Goal: Information Seeking & Learning: Find specific fact

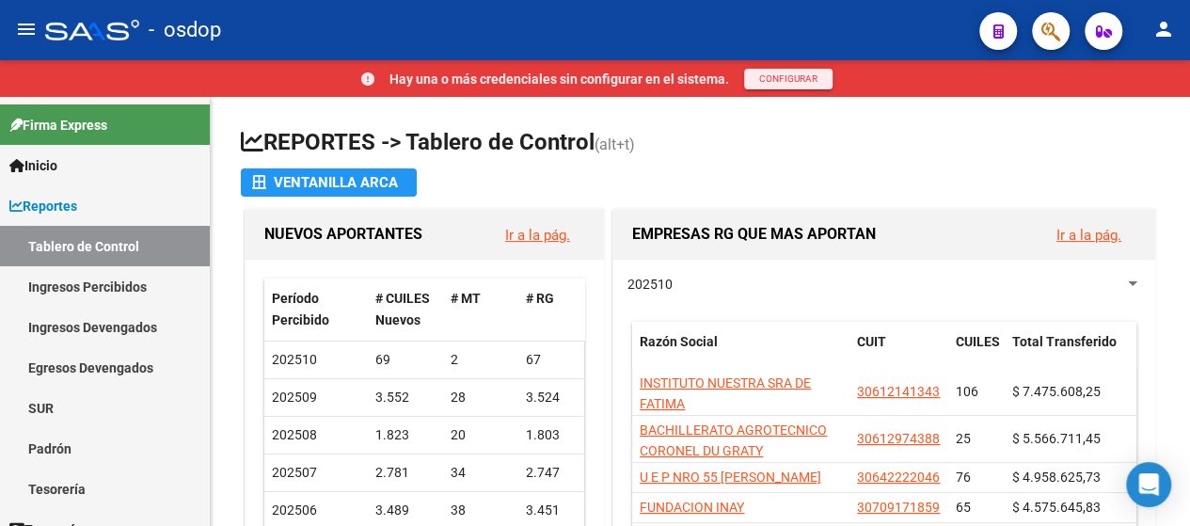
scroll to position [37, 0]
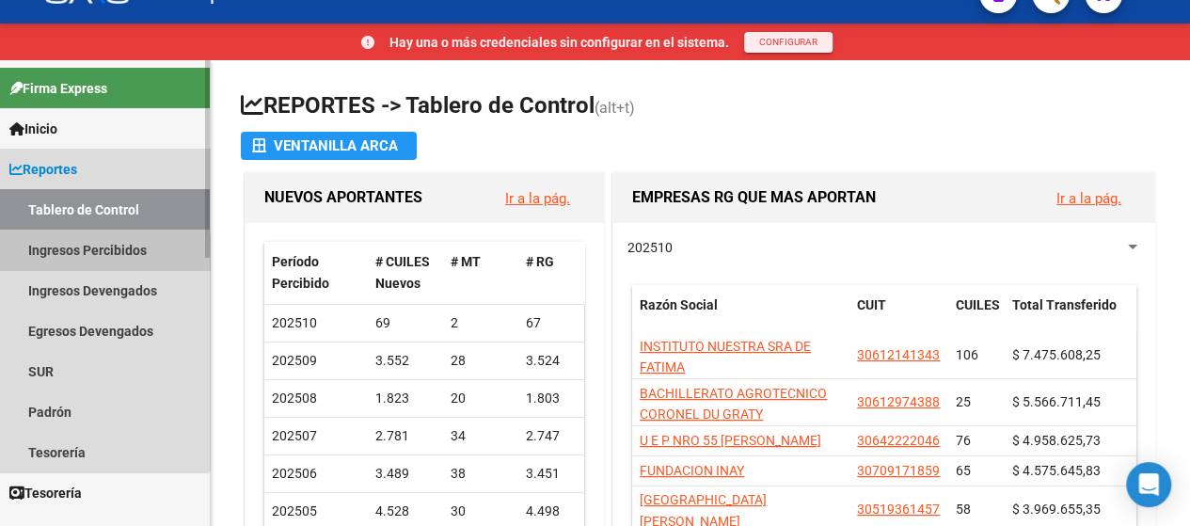
click at [41, 255] on link "Ingresos Percibidos" at bounding box center [105, 249] width 210 height 40
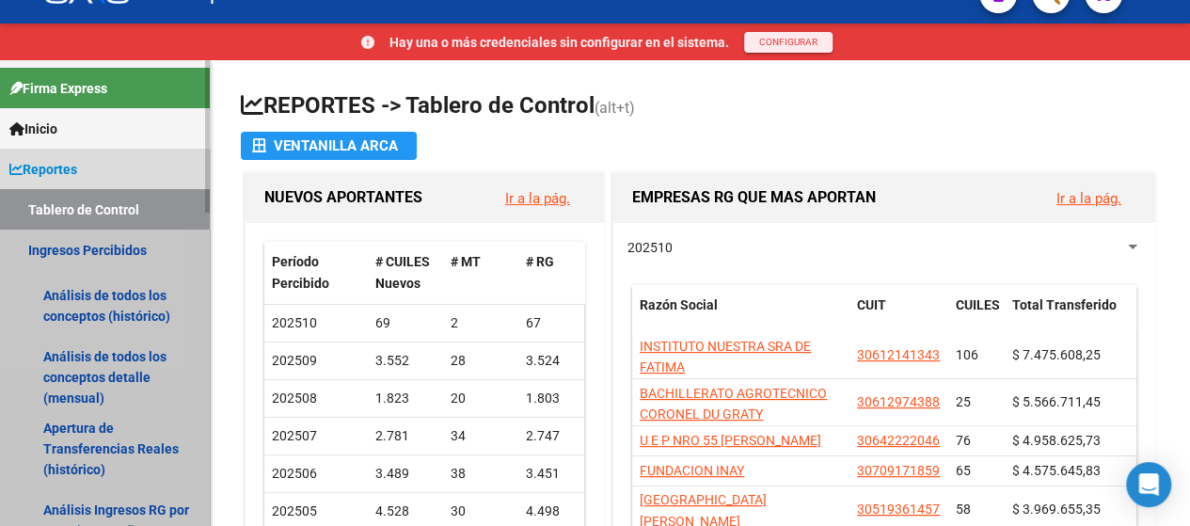
click at [75, 256] on link "Ingresos Percibidos" at bounding box center [105, 249] width 210 height 40
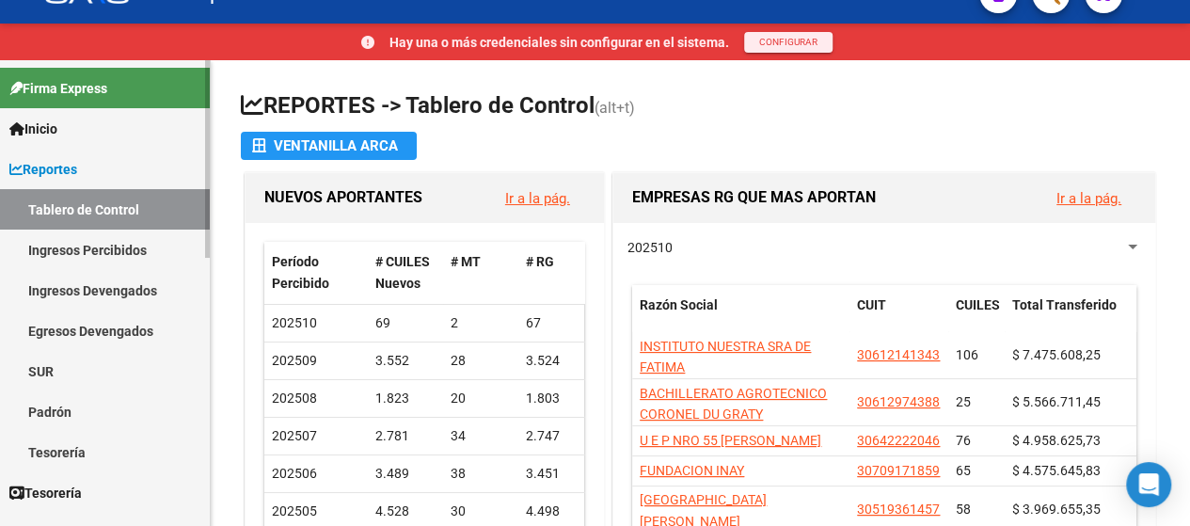
click at [121, 244] on link "Ingresos Percibidos" at bounding box center [105, 249] width 210 height 40
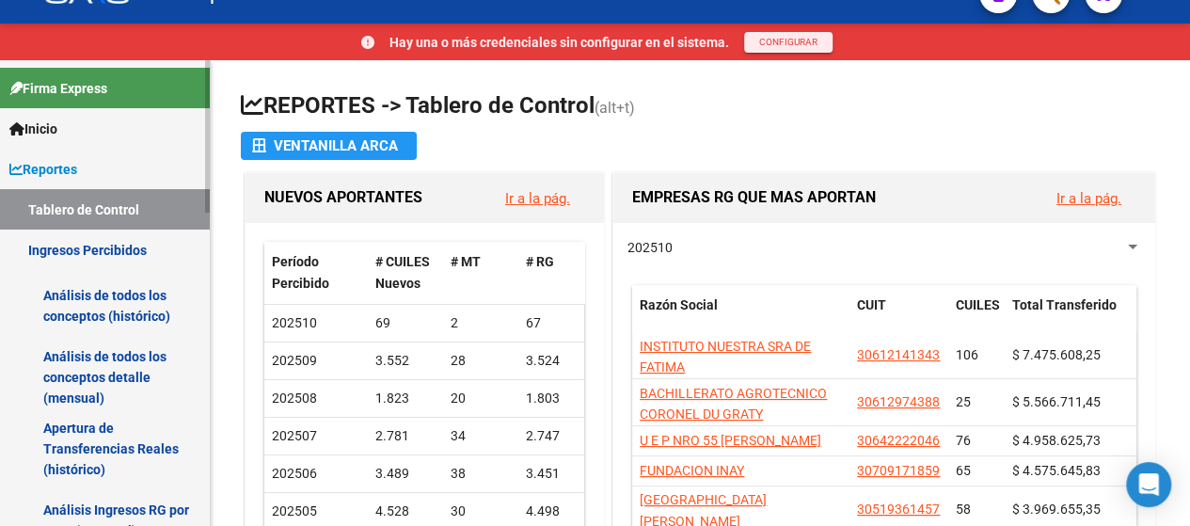
click at [85, 381] on link "Análisis de todos los conceptos detalle (mensual)" at bounding box center [105, 376] width 210 height 71
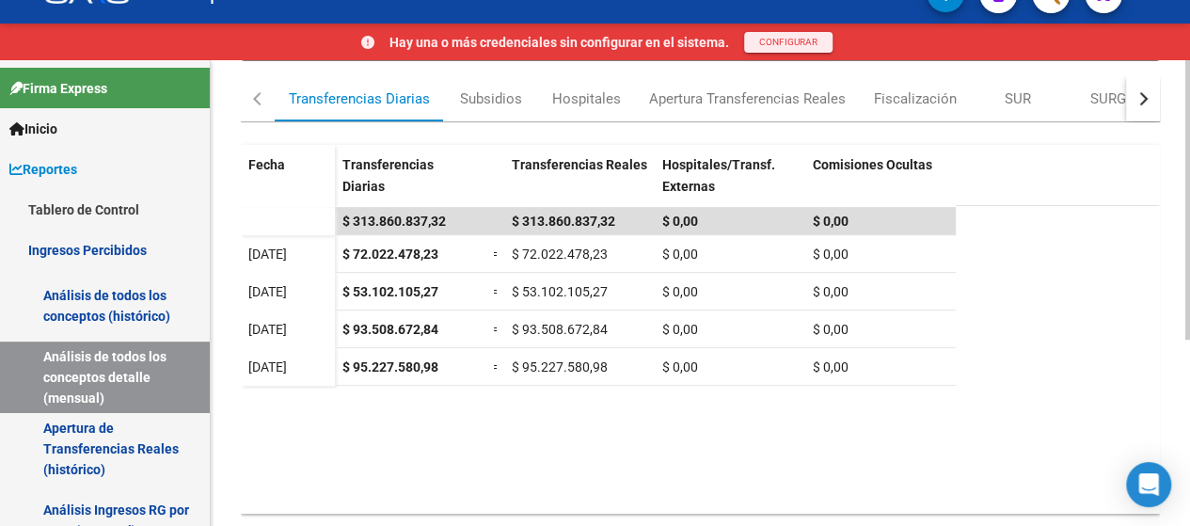
scroll to position [310, 0]
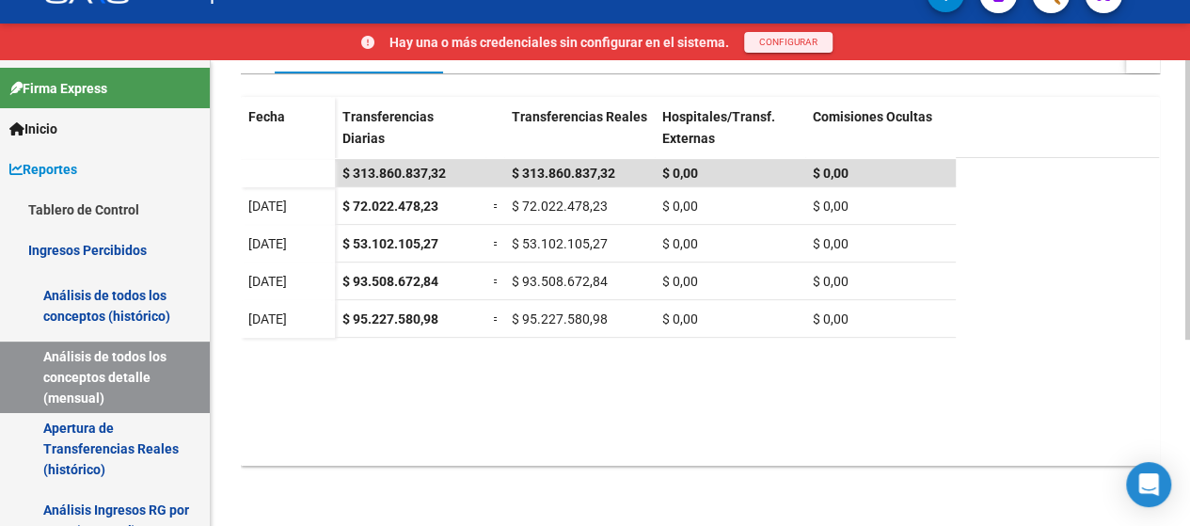
click at [1190, 423] on html "menu - osdop person Hay una o más credenciales sin configurar en el sistema. CO…" at bounding box center [595, 226] width 1190 height 526
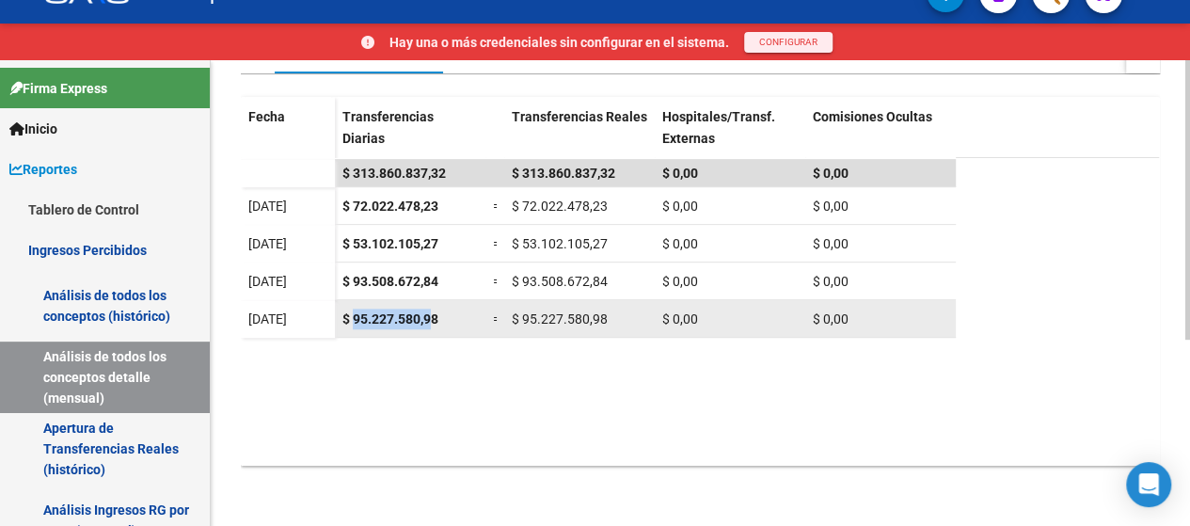
drag, startPoint x: 354, startPoint y: 319, endPoint x: 433, endPoint y: 313, distance: 79.2
click at [433, 313] on span "$ 95.227.580,98" at bounding box center [390, 318] width 96 height 15
copy span "95.227.580,9"
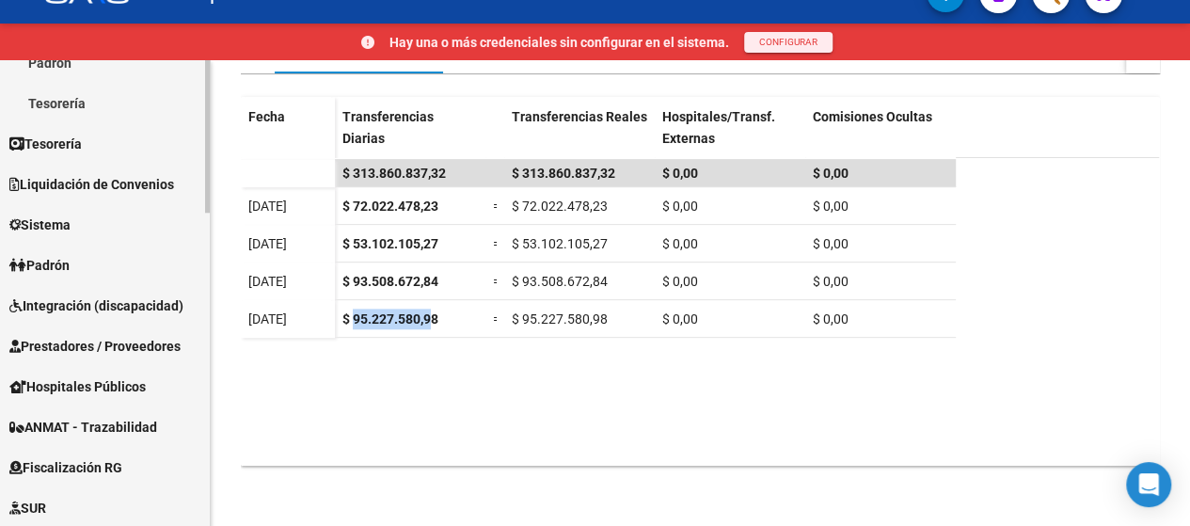
click at [193, 405] on div "Firma Express Inicio Calendario SSS Instructivos Contacto OS Reportes Tablero d…" at bounding box center [107, 98] width 214 height 1426
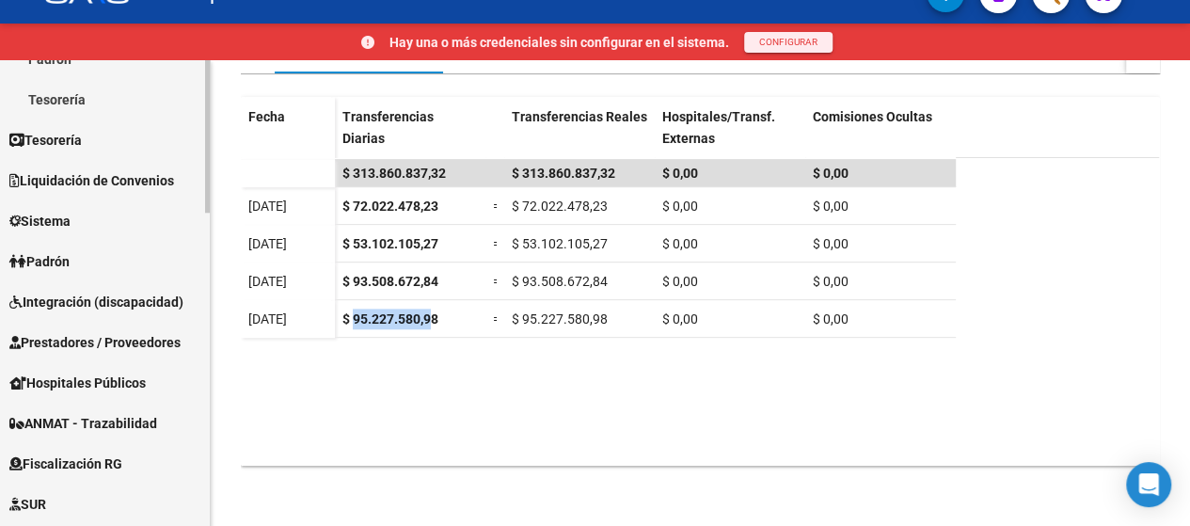
click at [58, 354] on link "Prestadores / Proveedores" at bounding box center [105, 342] width 210 height 40
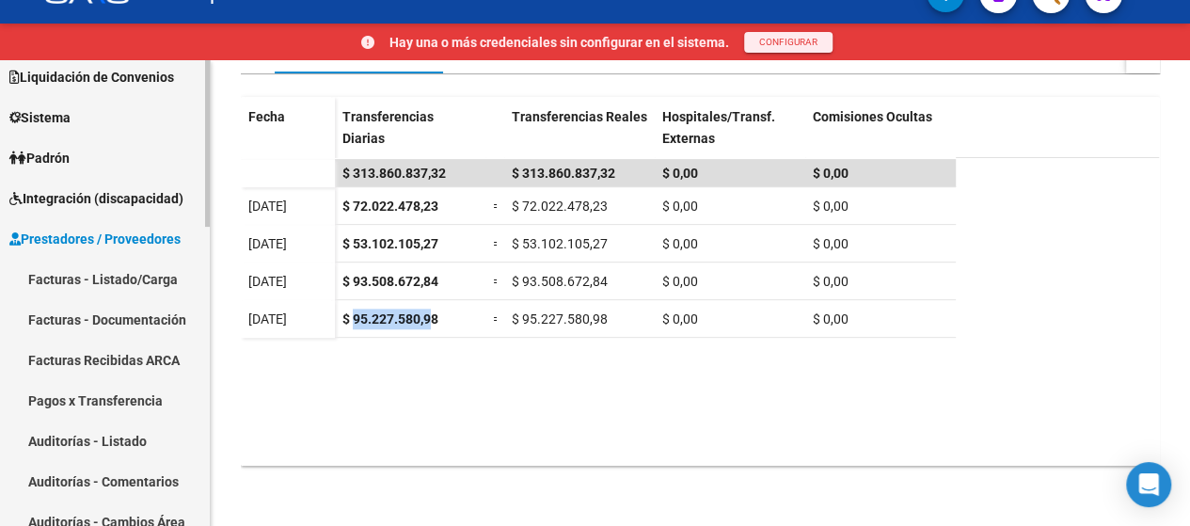
scroll to position [166, 0]
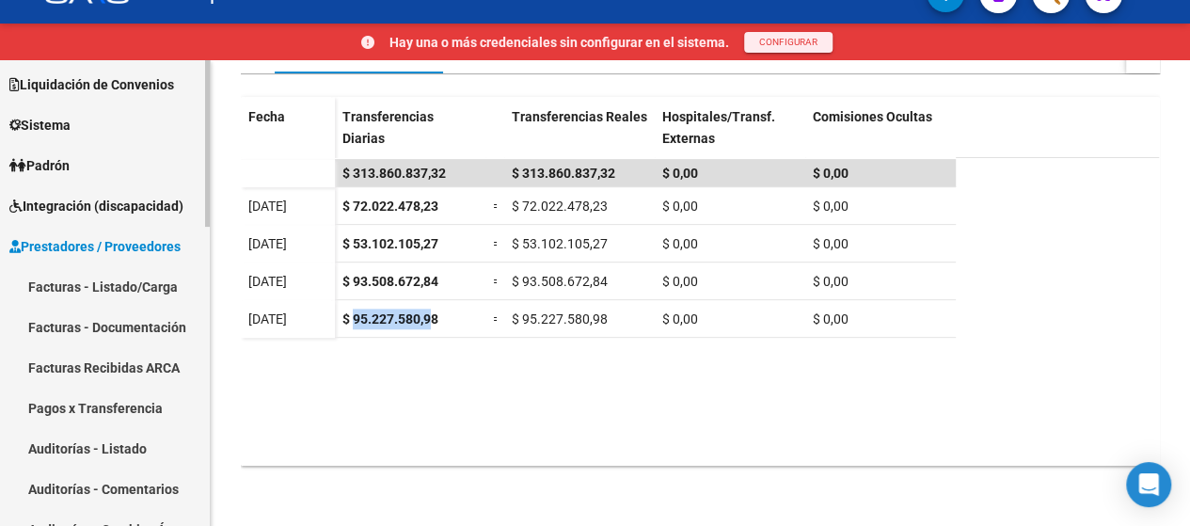
click at [228, 255] on mat-sidenav-container "Firma Express Inicio Calendario SSS Instructivos Contacto OS Reportes Tablero d…" at bounding box center [595, 293] width 1190 height 466
click at [110, 283] on link "Facturas - Listado/Carga" at bounding box center [105, 286] width 210 height 40
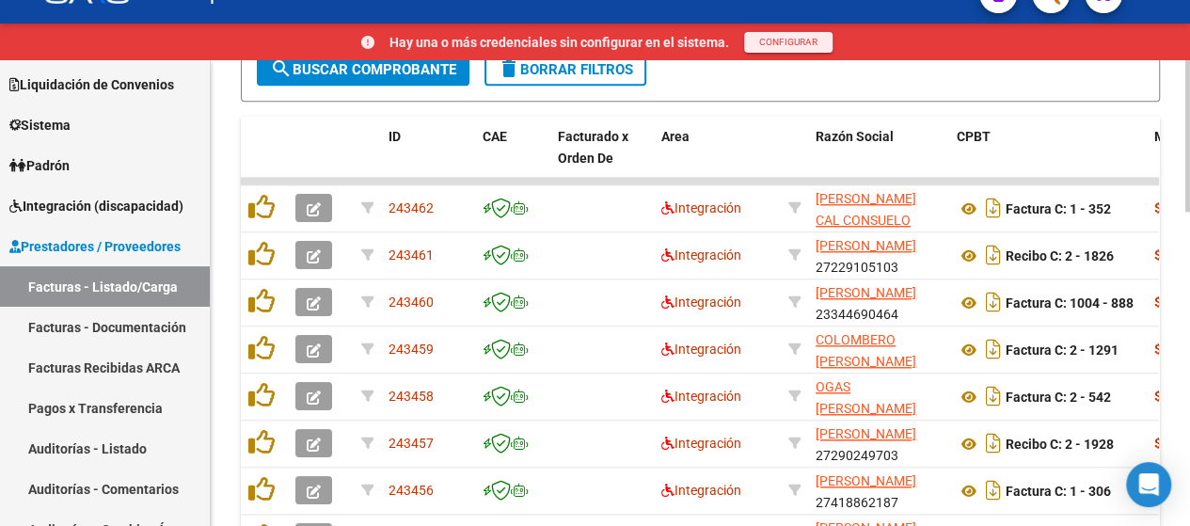
scroll to position [695, 0]
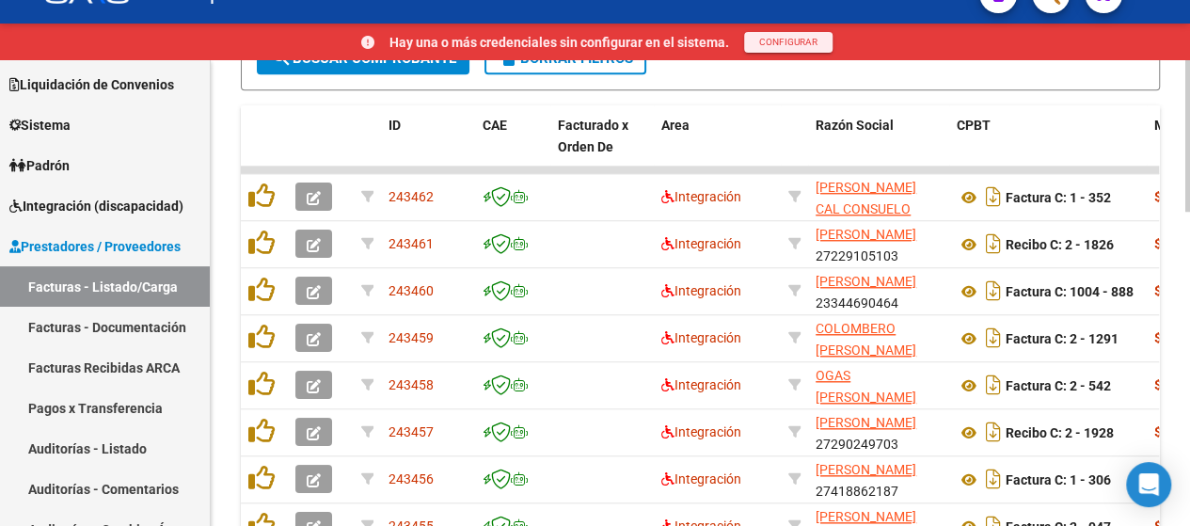
click at [1180, 386] on div "Video tutorial PRESTADORES -> Listado de CPBTs Emitidos por Prestadores / Prove…" at bounding box center [703, 61] width 984 height 1393
